Goal: Register for event/course

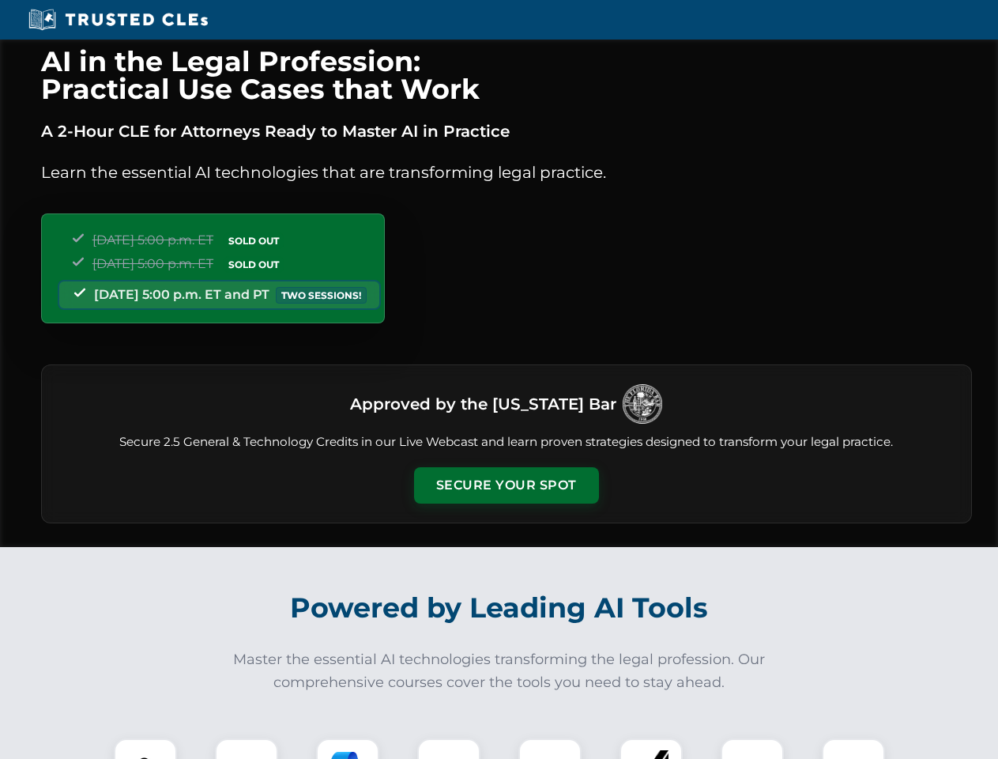
click at [506, 485] on button "Secure Your Spot" at bounding box center [506, 485] width 185 height 36
click at [145, 748] on img at bounding box center [146, 770] width 46 height 46
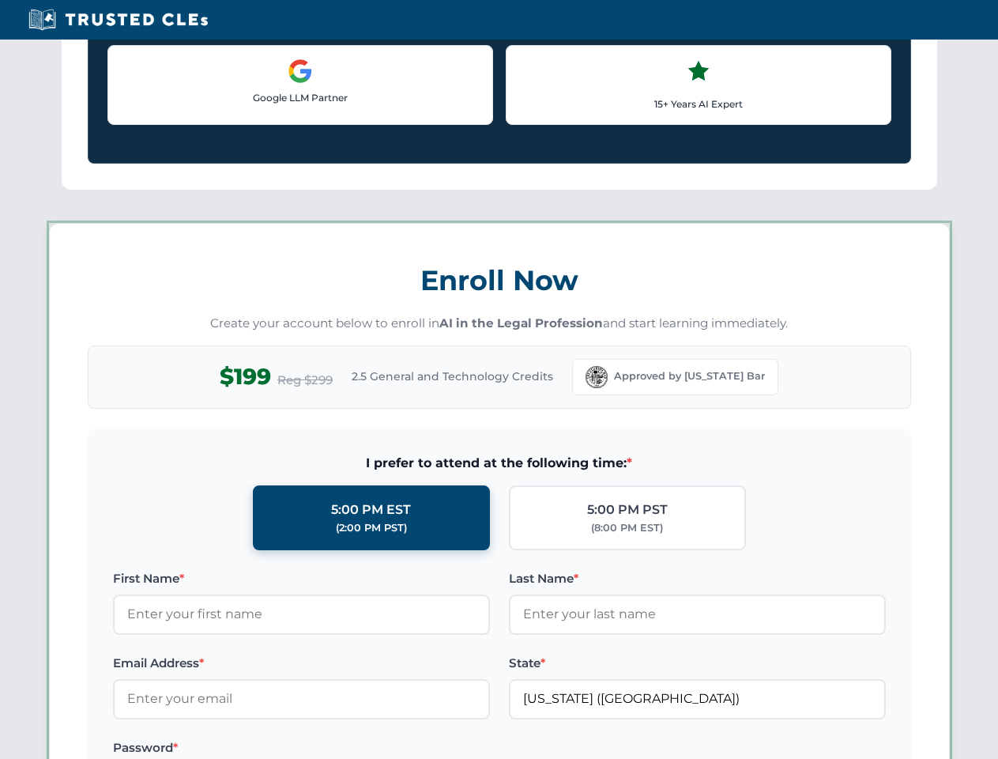
click at [348, 748] on label "Password *" at bounding box center [301, 747] width 377 height 19
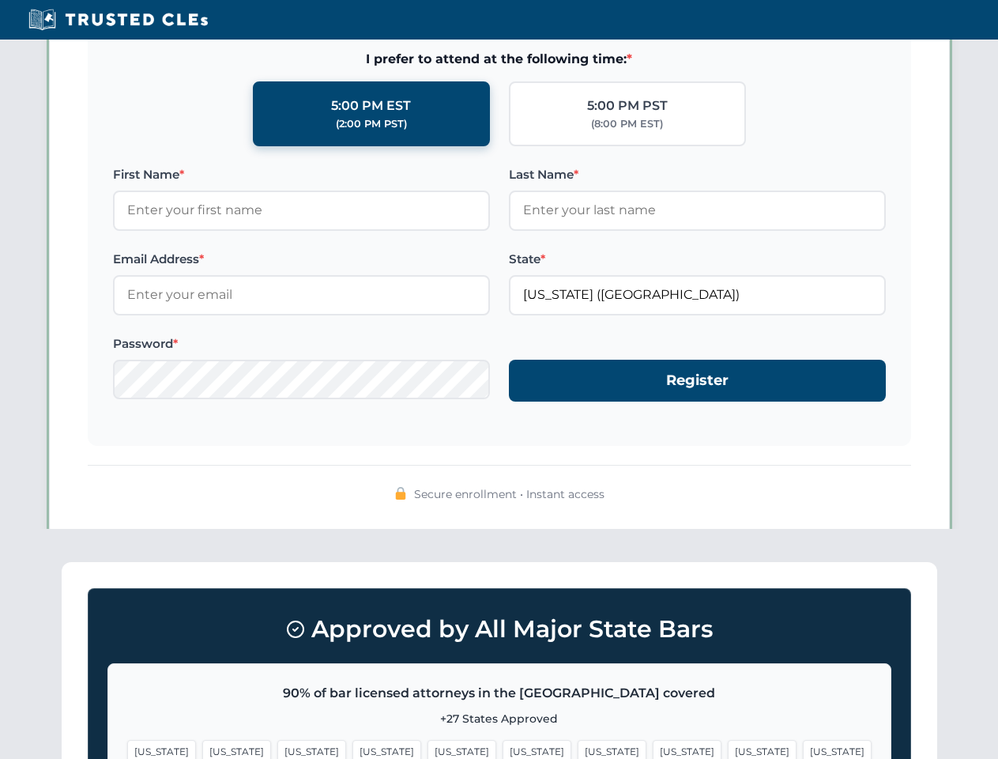
click at [728, 748] on span "[US_STATE]" at bounding box center [762, 751] width 69 height 23
